Goal: Task Accomplishment & Management: Manage account settings

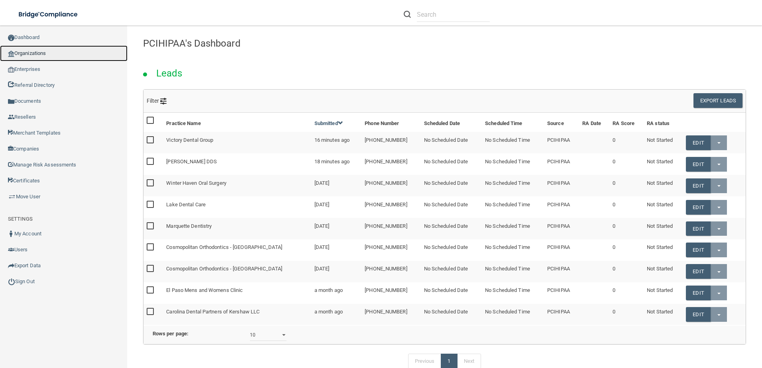
click at [55, 49] on link "Organizations" at bounding box center [63, 53] width 127 height 16
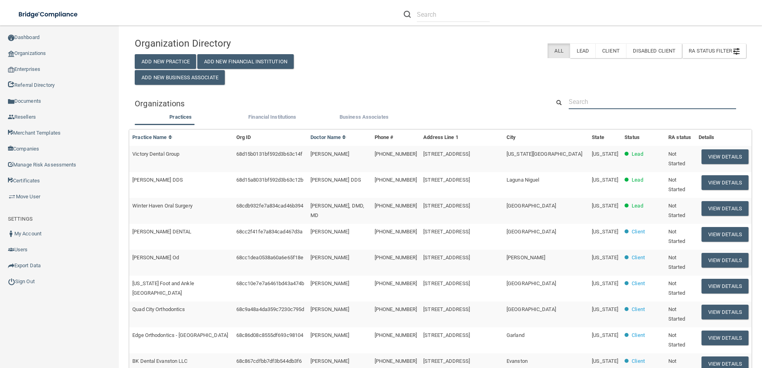
click at [594, 103] on input "text" at bounding box center [651, 101] width 167 height 15
paste input "[PERSON_NAME] DDS"
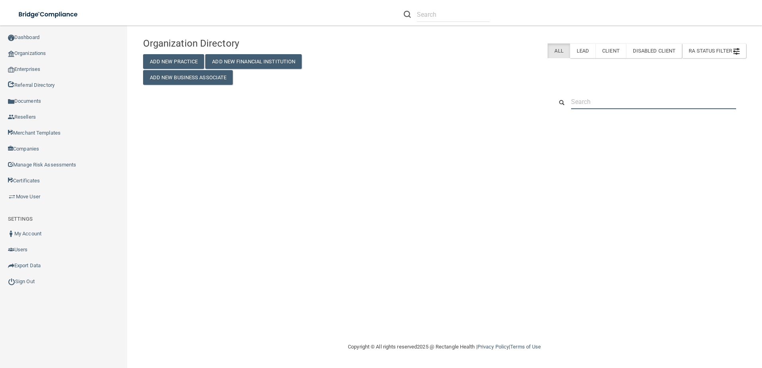
type input "[PERSON_NAME] DDS"
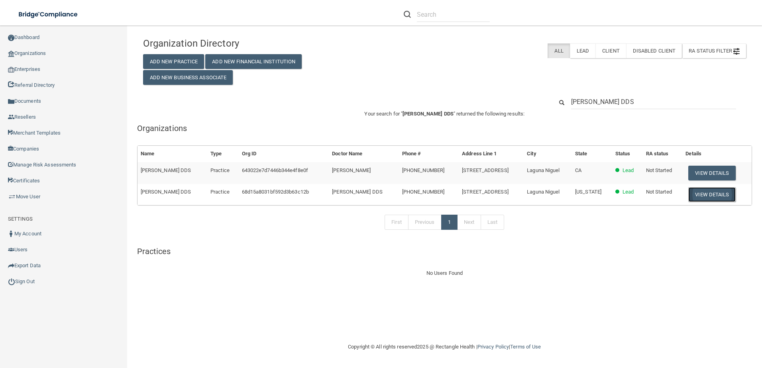
click at [715, 196] on button "View Details" at bounding box center [711, 194] width 47 height 15
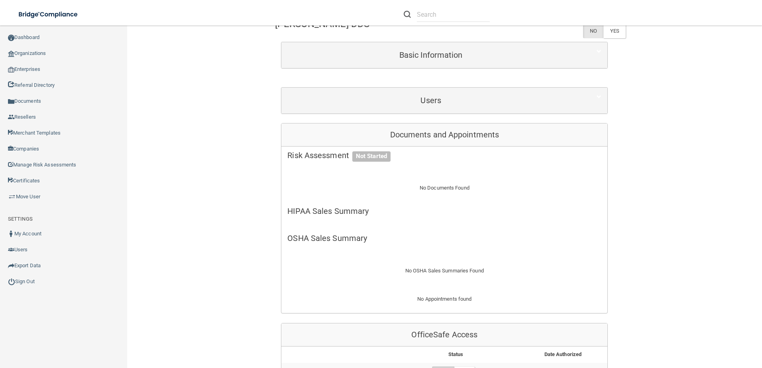
scroll to position [199, 0]
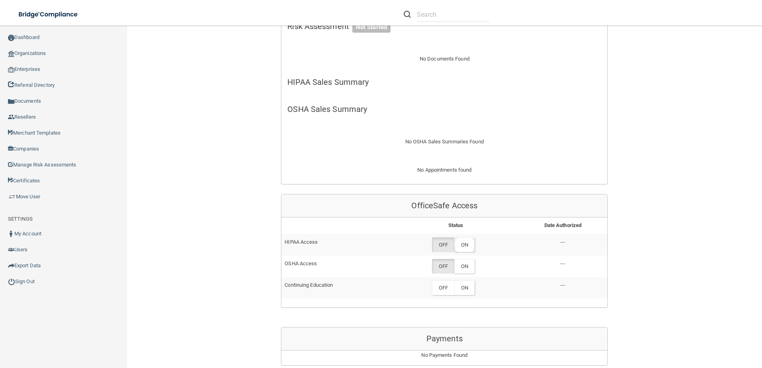
click at [468, 249] on label "ON" at bounding box center [464, 244] width 20 height 15
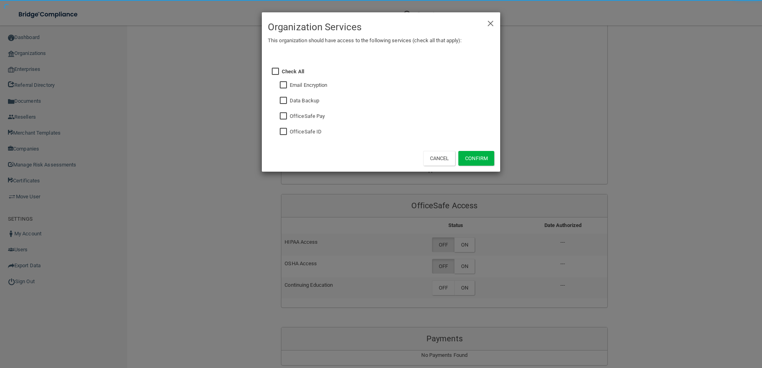
click at [285, 133] on input "checkbox" at bounding box center [284, 132] width 9 height 6
checkbox input "true"
click at [470, 159] on button "Confirm" at bounding box center [476, 158] width 36 height 15
click at [457, 263] on div "× Close Organization Services This organization should have access to the follo…" at bounding box center [381, 184] width 762 height 368
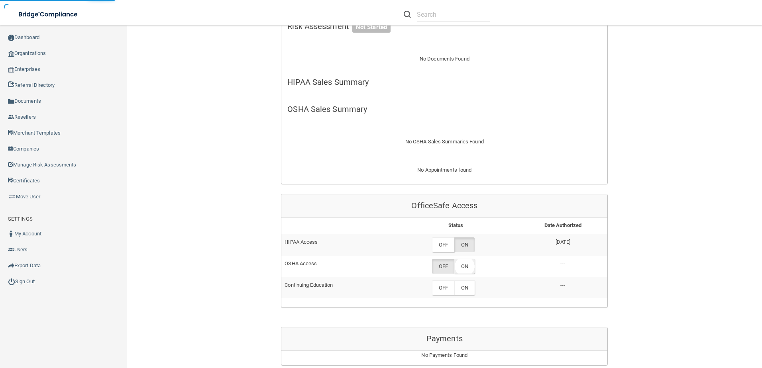
click at [459, 268] on label "ON" at bounding box center [464, 266] width 20 height 15
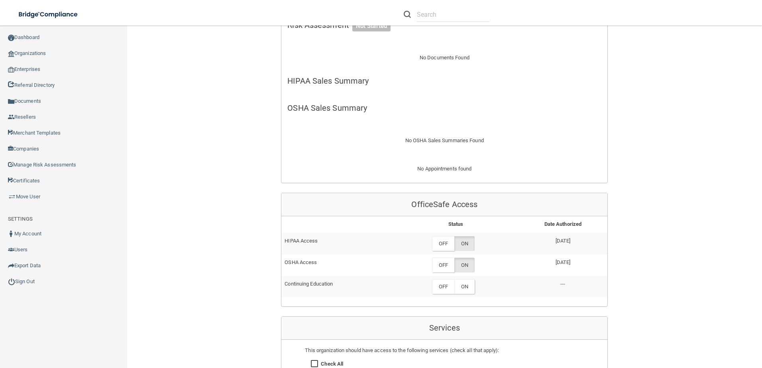
scroll to position [239, 0]
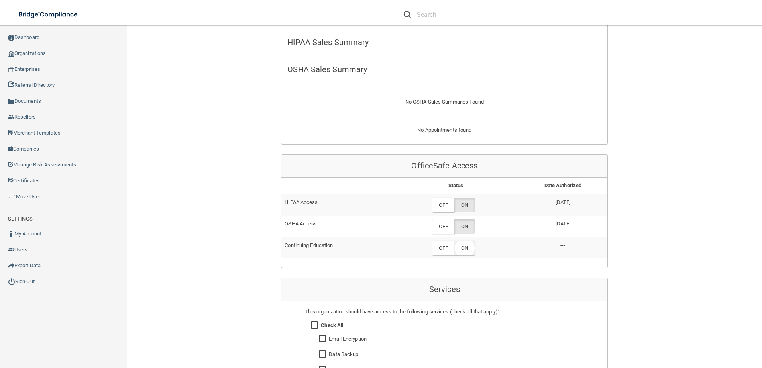
click at [456, 243] on label "ON" at bounding box center [464, 248] width 20 height 15
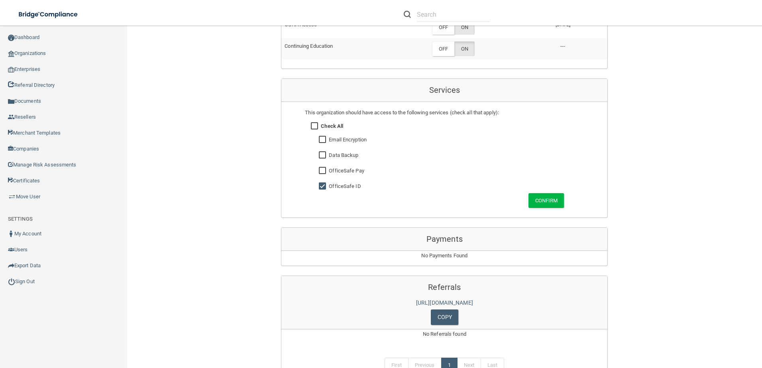
scroll to position [279, 0]
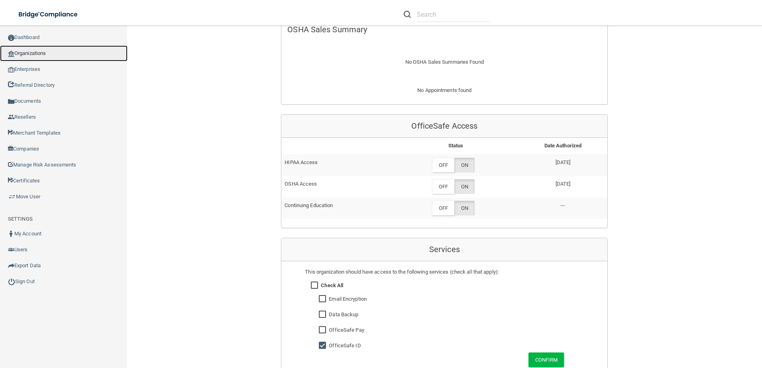
click at [11, 52] on img at bounding box center [11, 54] width 6 height 6
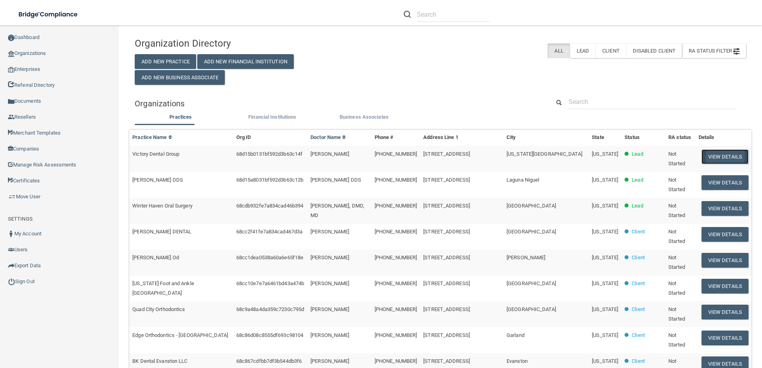
click at [712, 151] on button "View Details" at bounding box center [724, 156] width 47 height 15
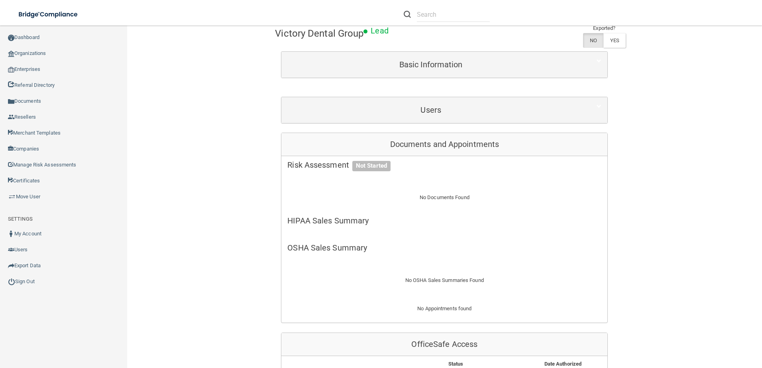
scroll to position [159, 0]
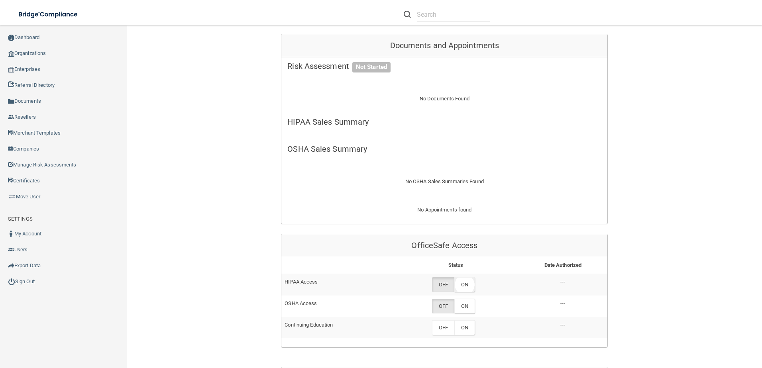
click at [460, 284] on label "ON" at bounding box center [464, 284] width 20 height 15
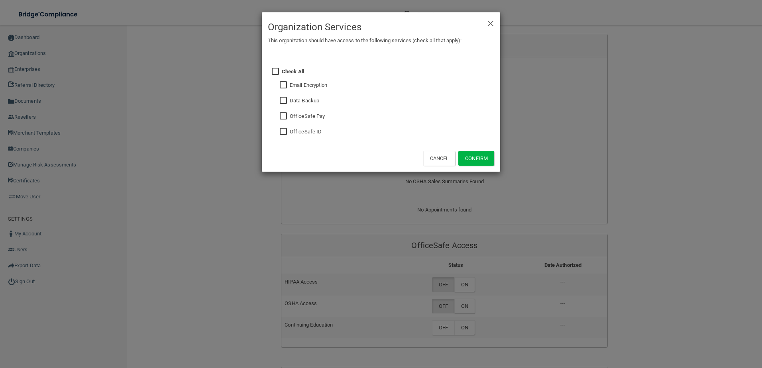
click at [280, 129] on input "checkbox" at bounding box center [284, 132] width 9 height 6
checkbox input "true"
click at [465, 150] on div "Cancel Confirm" at bounding box center [381, 158] width 238 height 27
click at [468, 157] on button "Confirm" at bounding box center [476, 158] width 36 height 15
click at [462, 313] on div "× Close Organization Services This organization should have access to the follo…" at bounding box center [381, 184] width 762 height 368
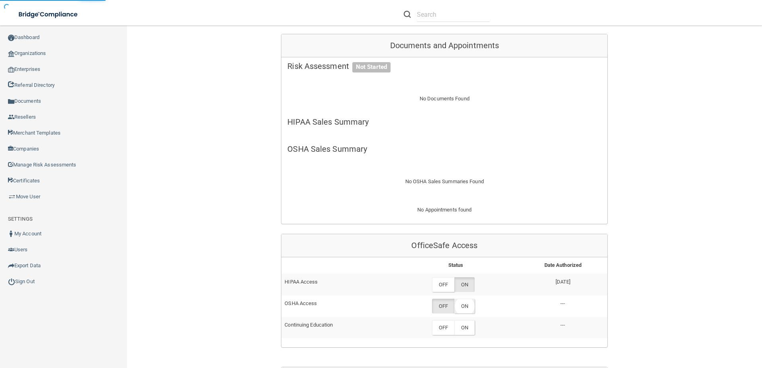
click at [458, 305] on label "ON" at bounding box center [464, 306] width 20 height 15
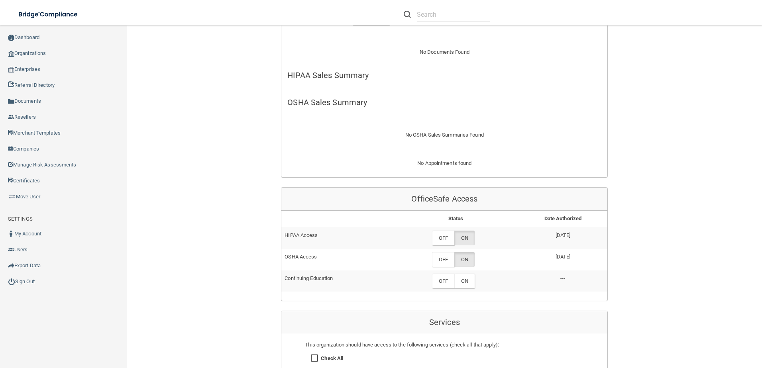
scroll to position [239, 0]
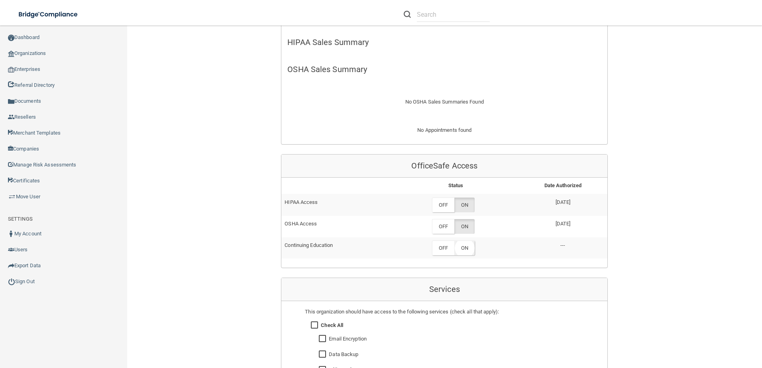
click at [465, 248] on label "ON" at bounding box center [464, 248] width 20 height 15
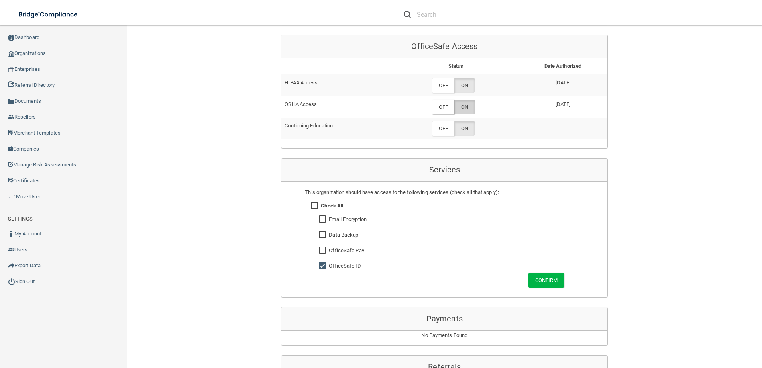
scroll to position [515, 0]
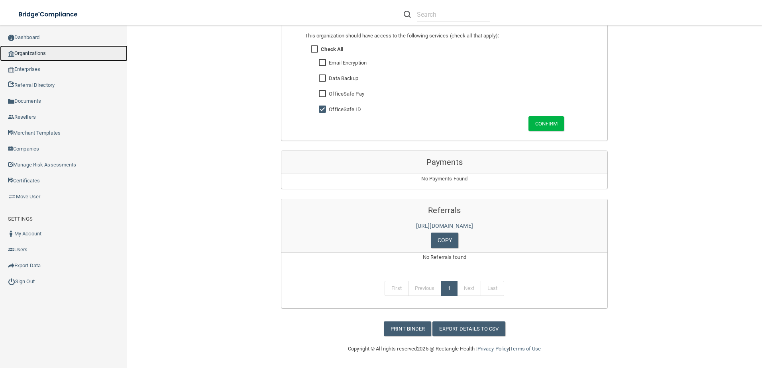
click at [52, 51] on link "Organizations" at bounding box center [63, 53] width 127 height 16
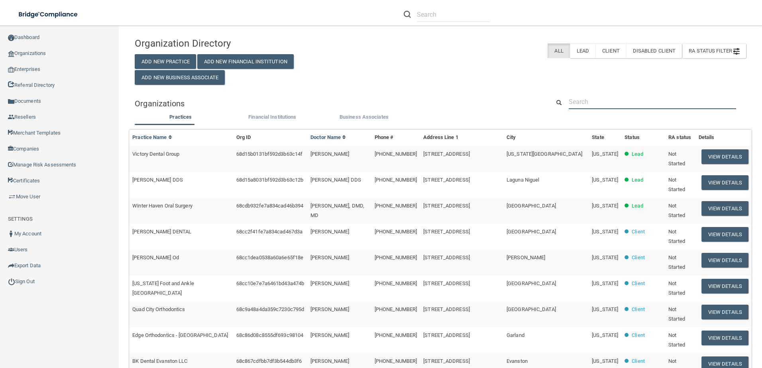
click at [568, 103] on input "text" at bounding box center [651, 101] width 167 height 15
paste input "Tuscany [MEDICAL_DATA] PC"
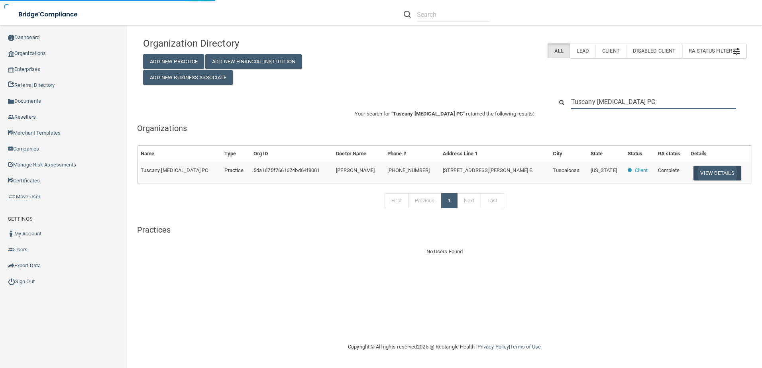
type input "Tuscany [MEDICAL_DATA] PC"
click at [699, 170] on button "View Details" at bounding box center [716, 173] width 47 height 15
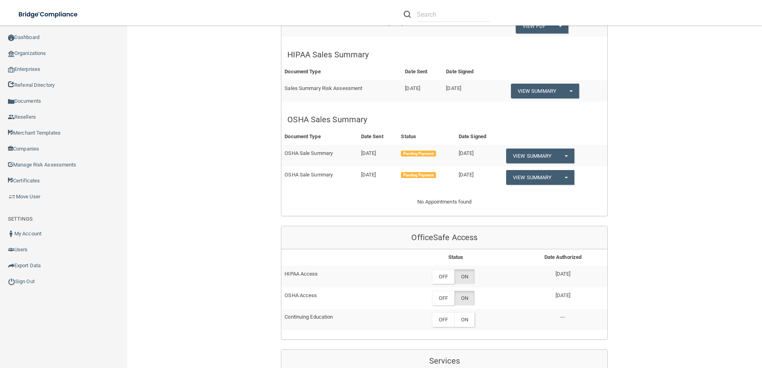
scroll to position [319, 0]
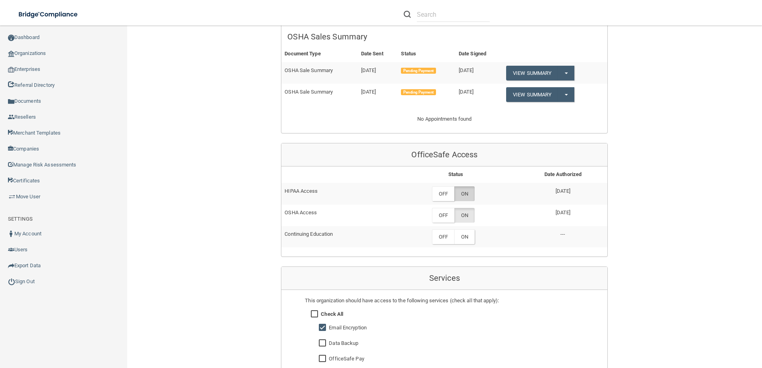
click at [466, 189] on label "ON" at bounding box center [464, 193] width 20 height 15
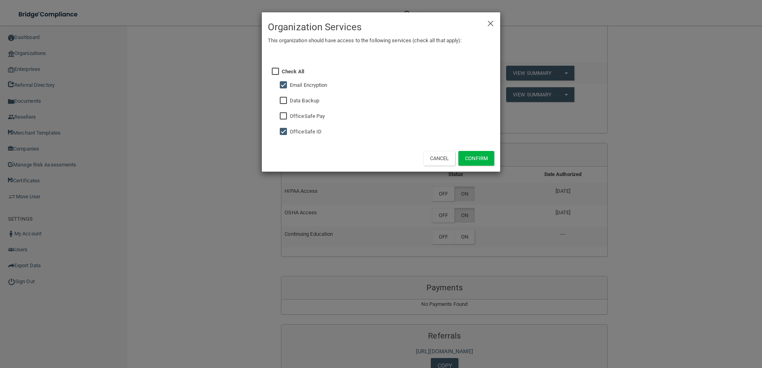
click at [282, 84] on input "checkbox" at bounding box center [284, 85] width 9 height 6
checkbox input "false"
click at [484, 162] on button "Confirm" at bounding box center [476, 158] width 36 height 15
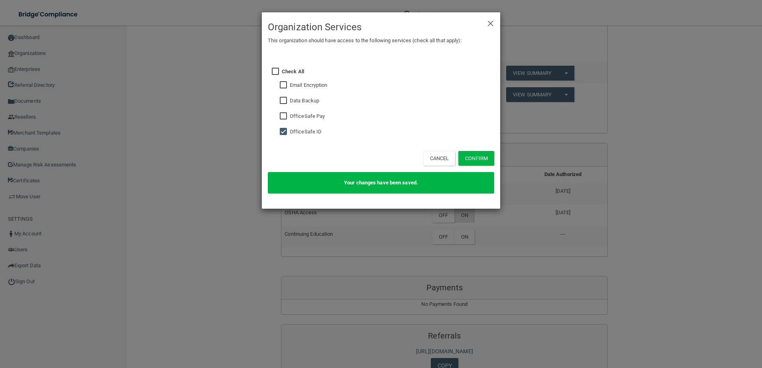
click at [652, 301] on div "× Close Organization Services This organization should have access to the follo…" at bounding box center [381, 184] width 762 height 368
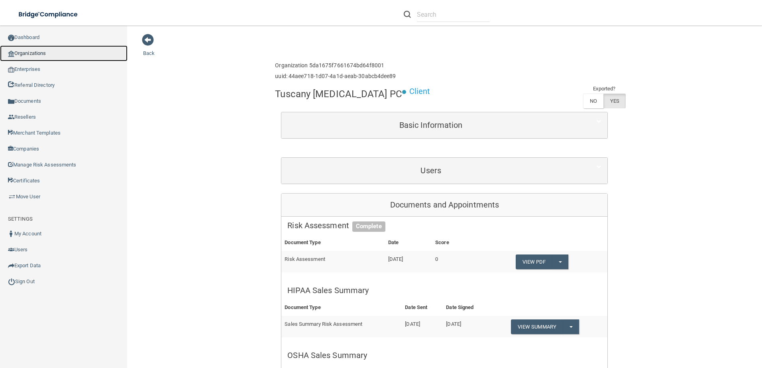
click at [47, 51] on link "Organizations" at bounding box center [63, 53] width 127 height 16
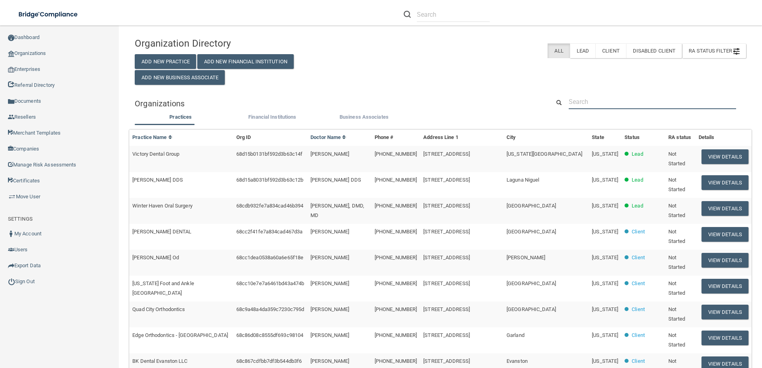
paste input "Winter Haven Oral Surgery"
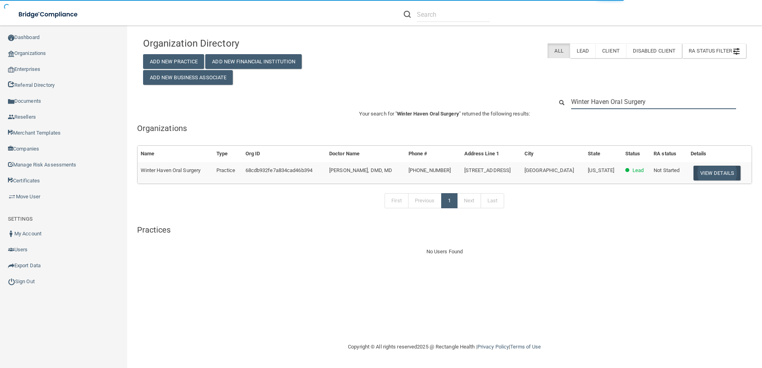
type input "Winter Haven Oral Surgery"
click at [713, 175] on button "View Details" at bounding box center [716, 173] width 47 height 15
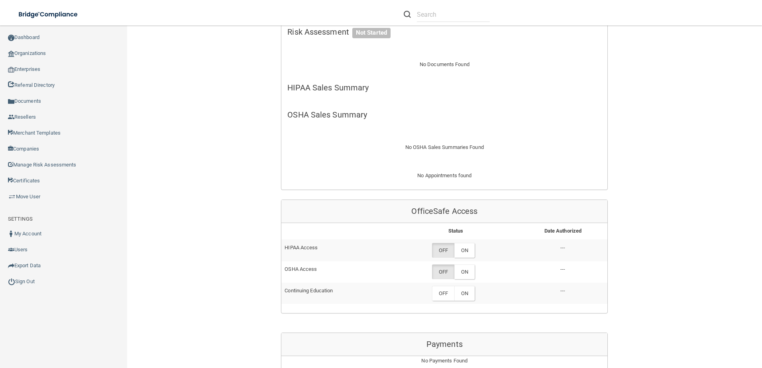
scroll to position [319, 0]
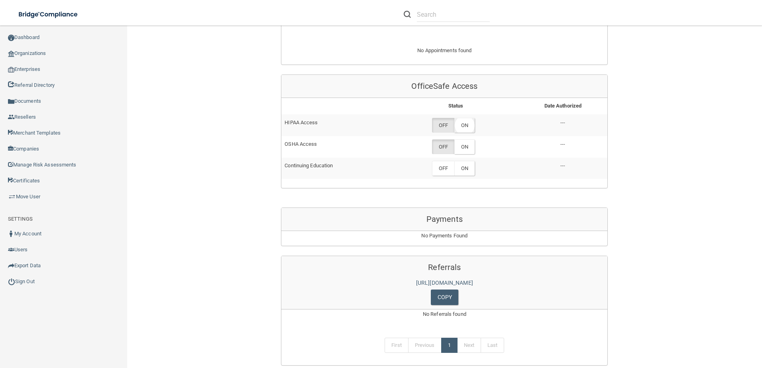
click at [460, 124] on label "ON" at bounding box center [464, 125] width 20 height 15
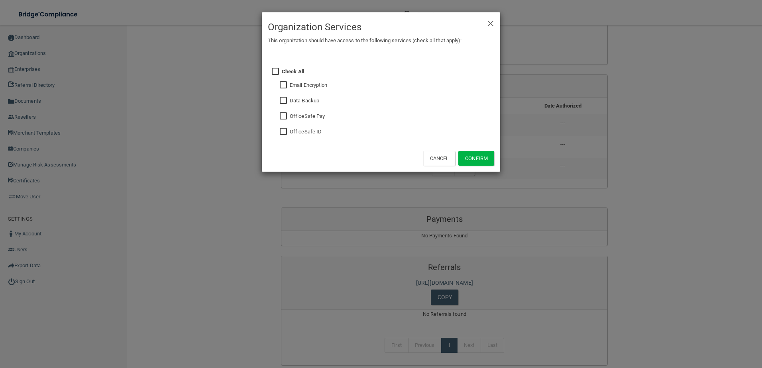
click at [283, 131] on input "checkbox" at bounding box center [284, 132] width 9 height 6
checkbox input "true"
click at [440, 152] on button "Cancel" at bounding box center [439, 158] width 32 height 15
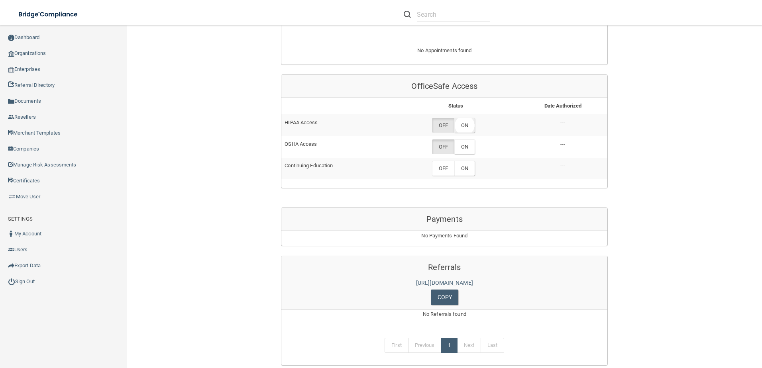
click at [460, 124] on label "ON" at bounding box center [464, 125] width 20 height 15
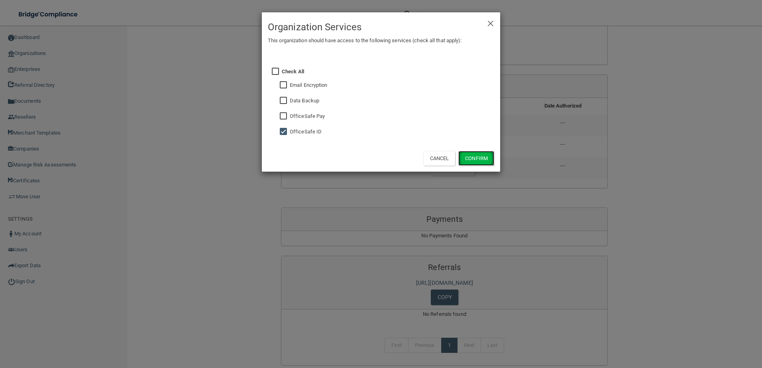
click at [465, 158] on button "Confirm" at bounding box center [476, 158] width 36 height 15
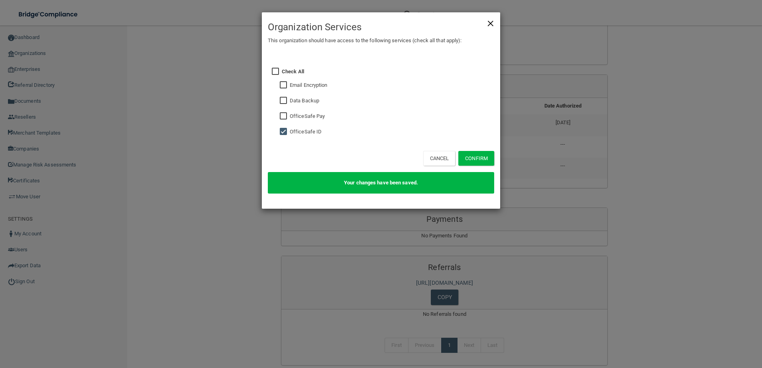
click at [492, 25] on span "×" at bounding box center [490, 22] width 7 height 16
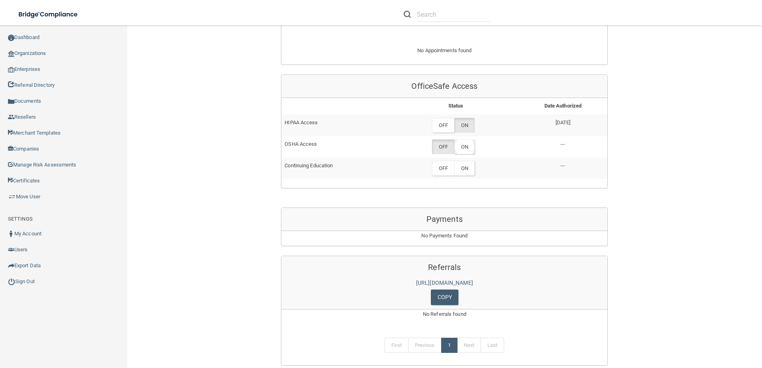
click at [467, 143] on label "ON" at bounding box center [464, 146] width 20 height 15
